Goal: Task Accomplishment & Management: Manage account settings

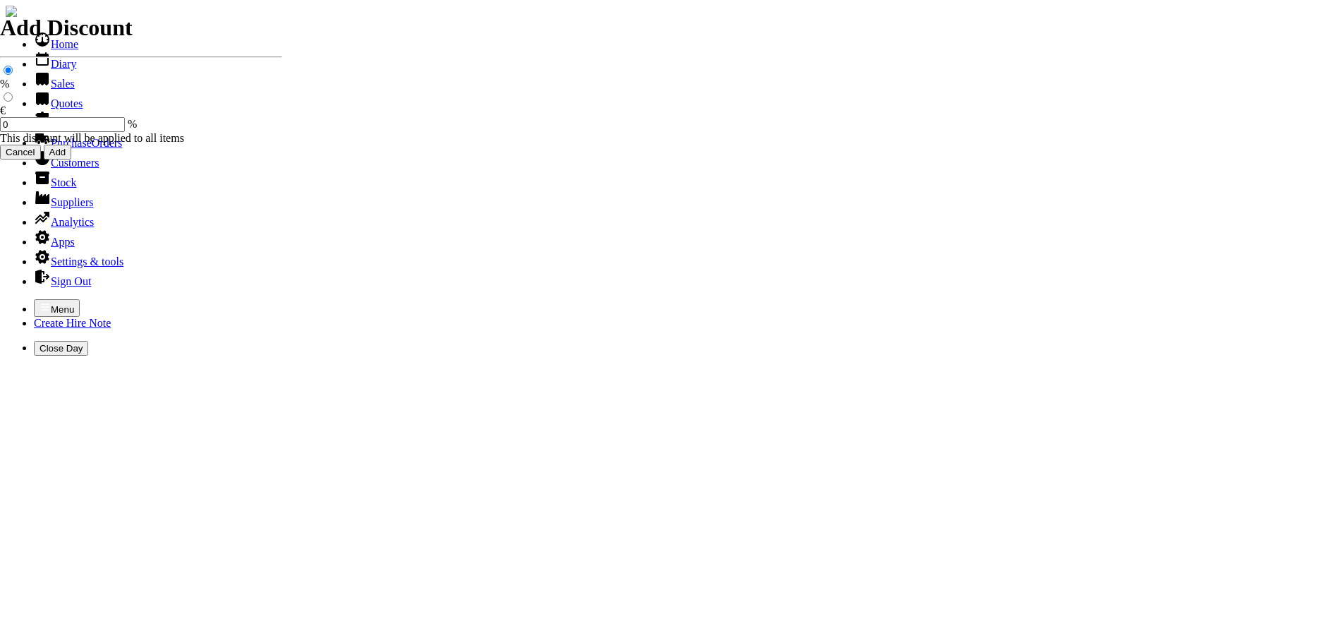
select select "HO"
click at [40, 301] on icon "button" at bounding box center [45, 306] width 11 height 11
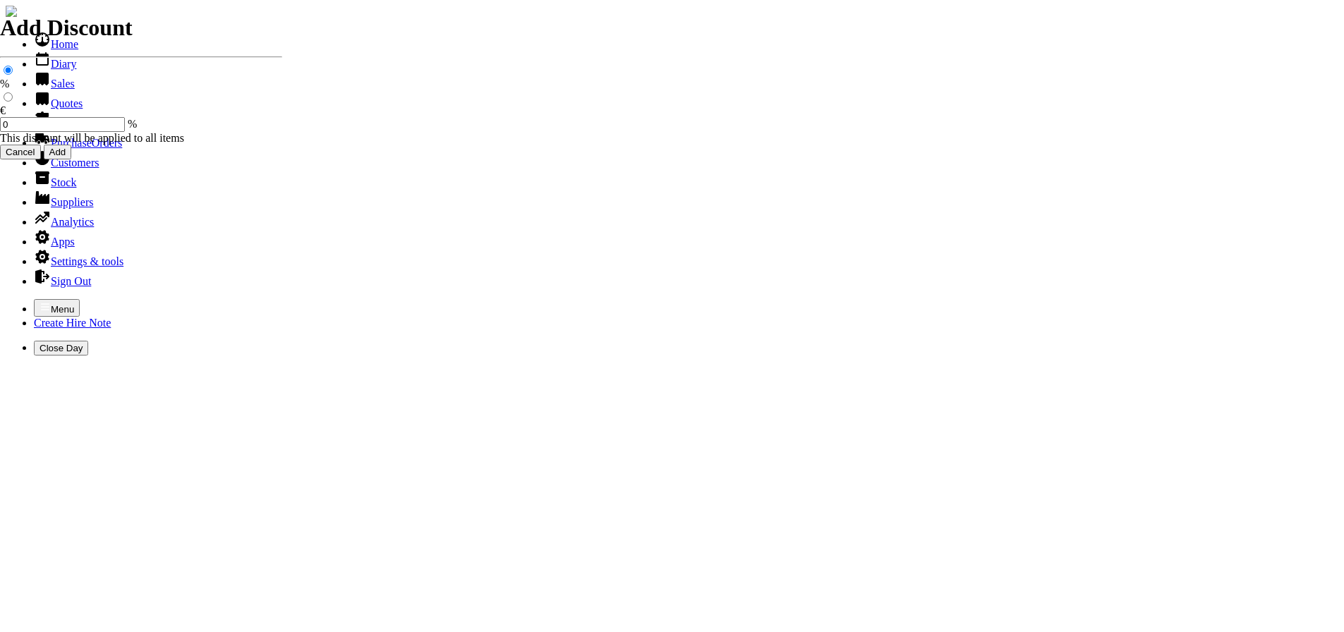
click at [48, 129] on link "Hire Notes" at bounding box center [67, 123] width 66 height 12
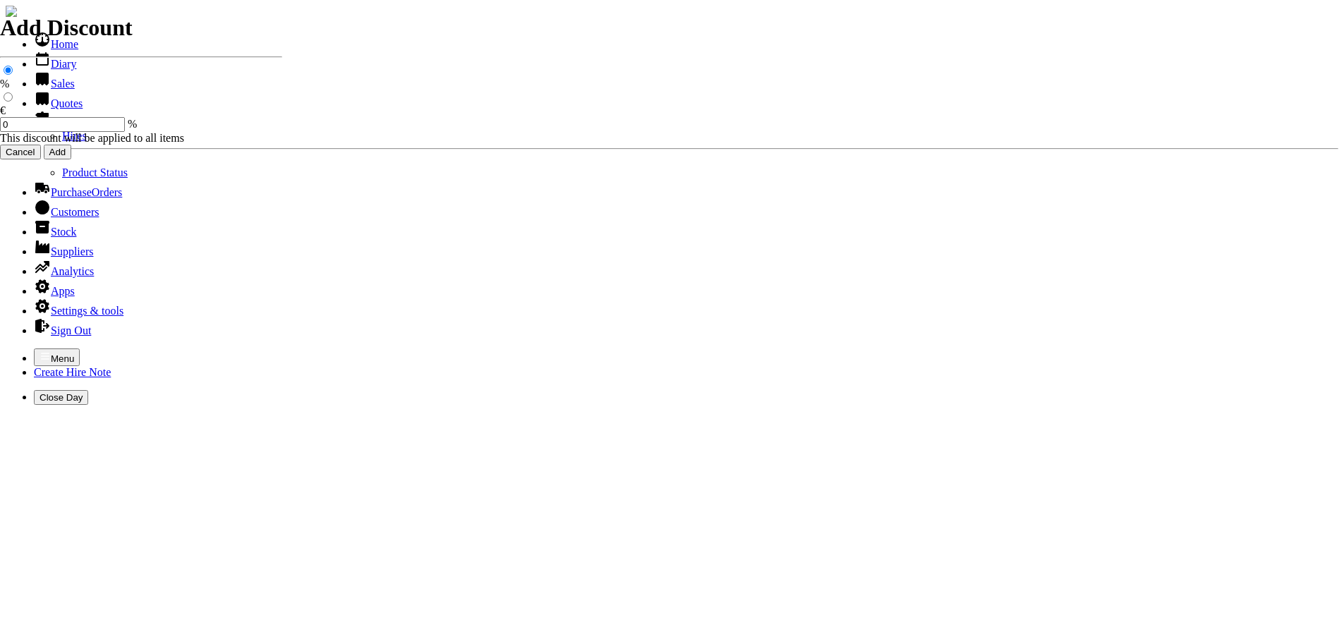
click at [100, 129] on link "Hire Notes" at bounding box center [67, 123] width 66 height 12
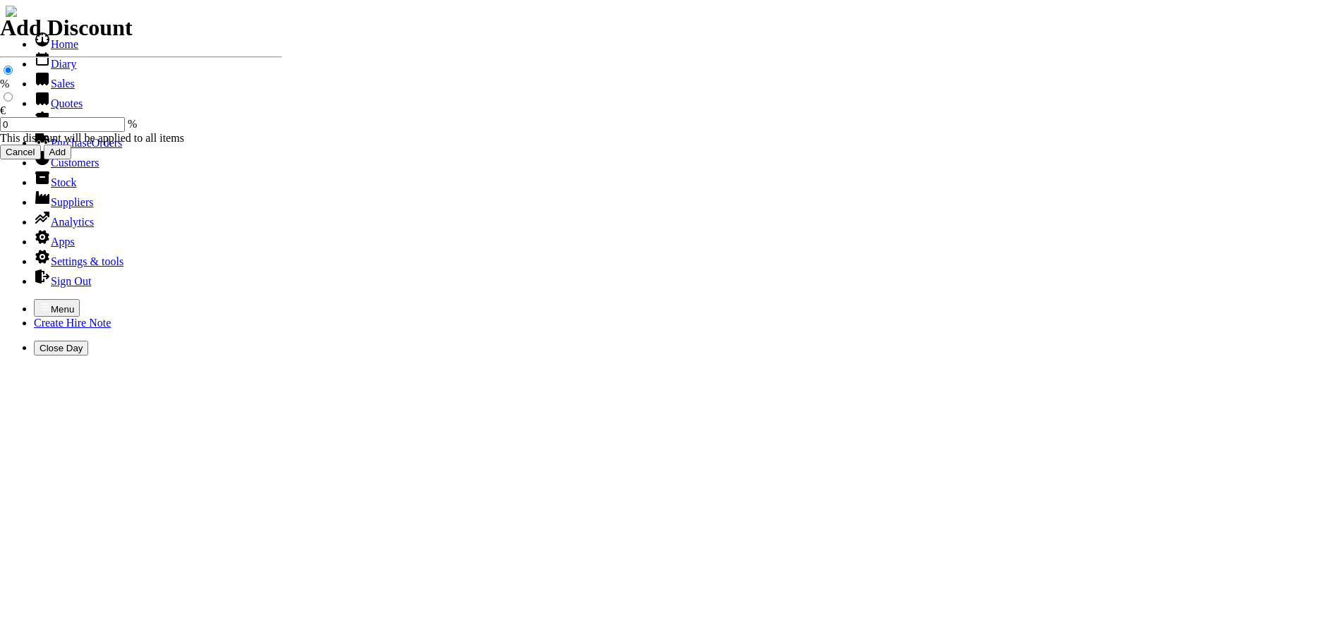
click at [59, 169] on link "Customers" at bounding box center [66, 163] width 65 height 12
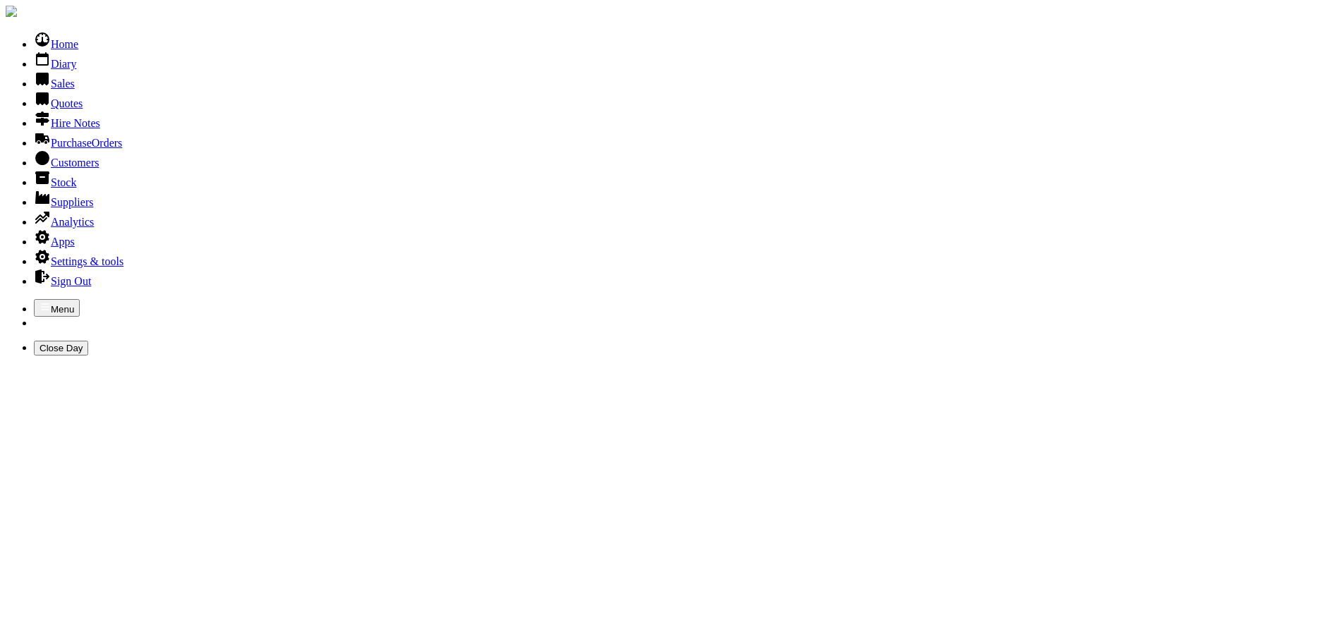
type input "cmd"
